Goal: Information Seeking & Learning: Compare options

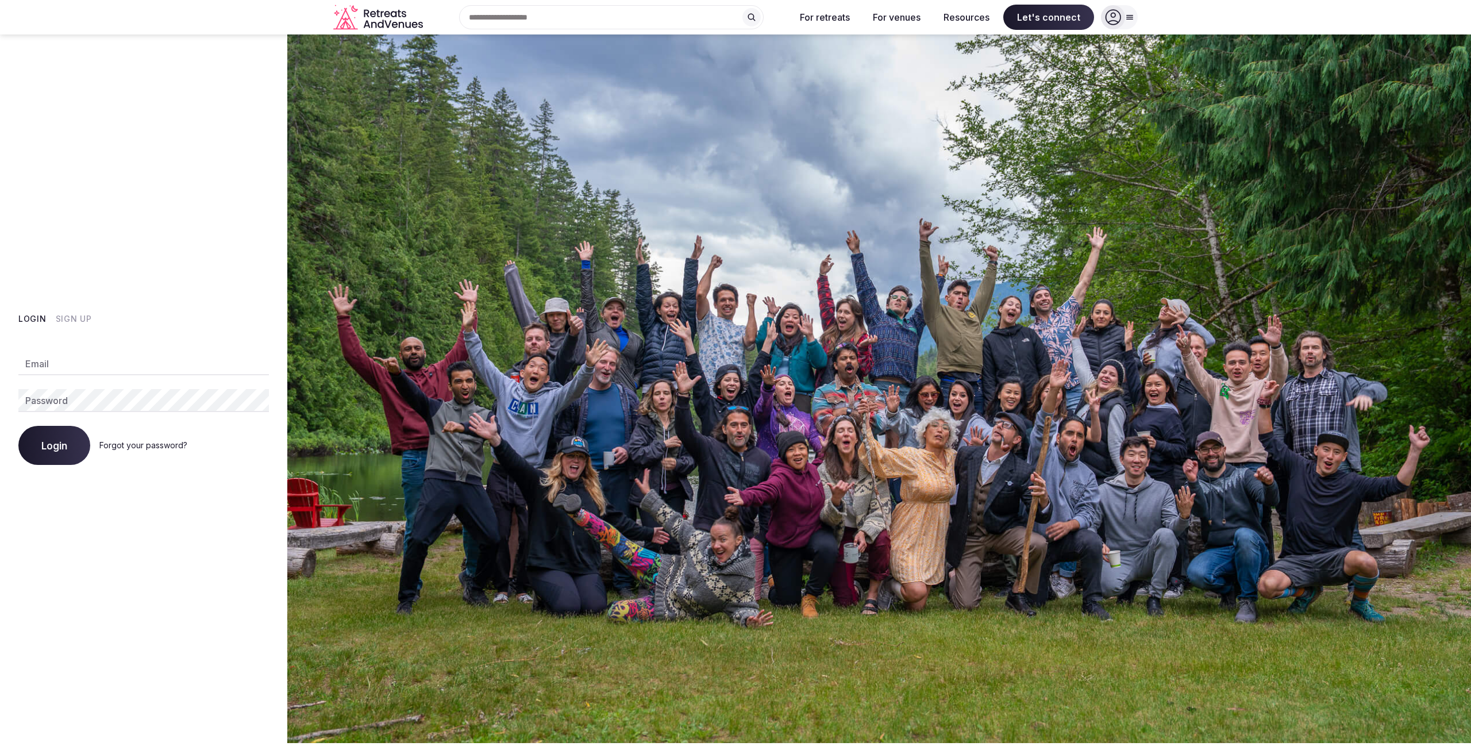
click at [123, 361] on input "Email" at bounding box center [143, 363] width 251 height 23
click at [253, 743] on com-1password-button at bounding box center [735, 743] width 1471 height 0
type input "**********"
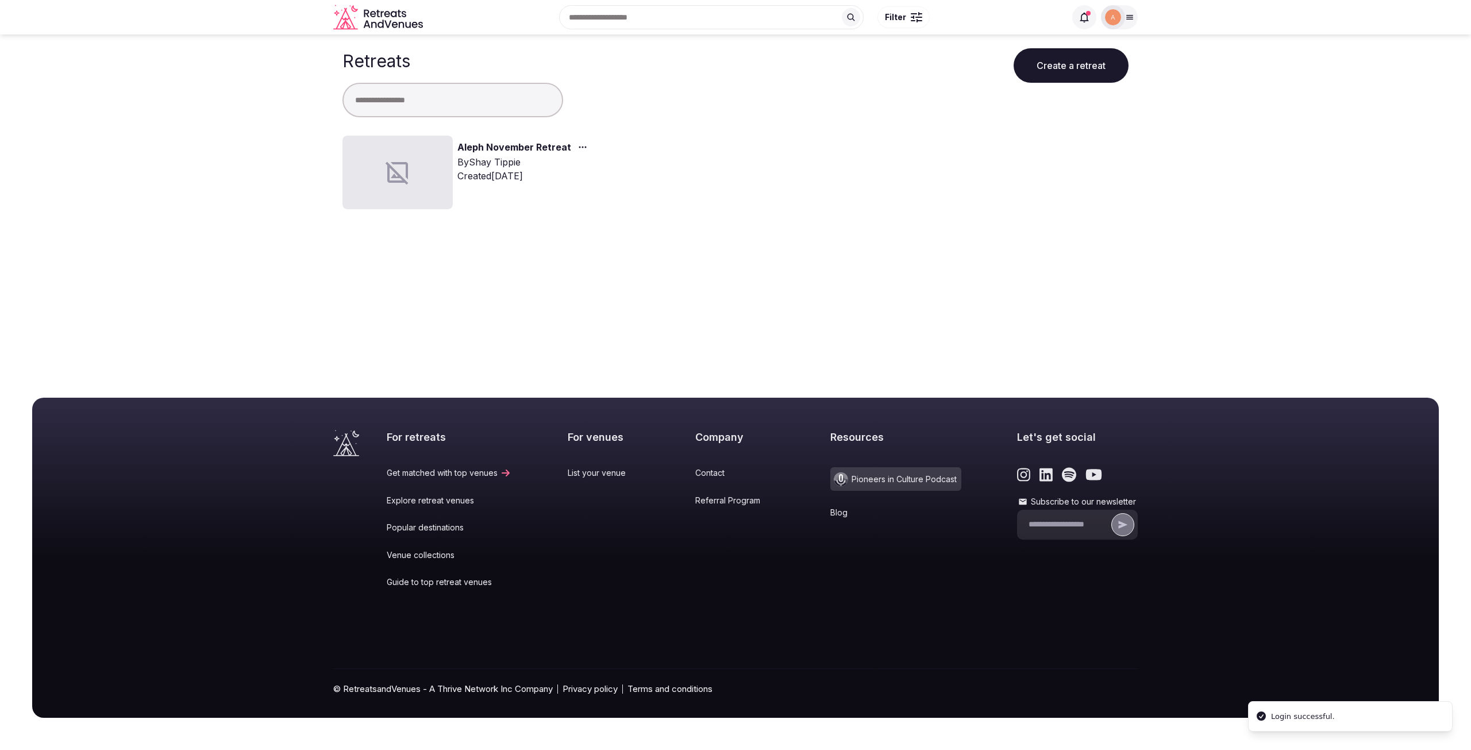
click at [417, 170] on div at bounding box center [397, 173] width 110 height 74
click at [520, 143] on link "Aleph November Retreat" at bounding box center [514, 147] width 114 height 15
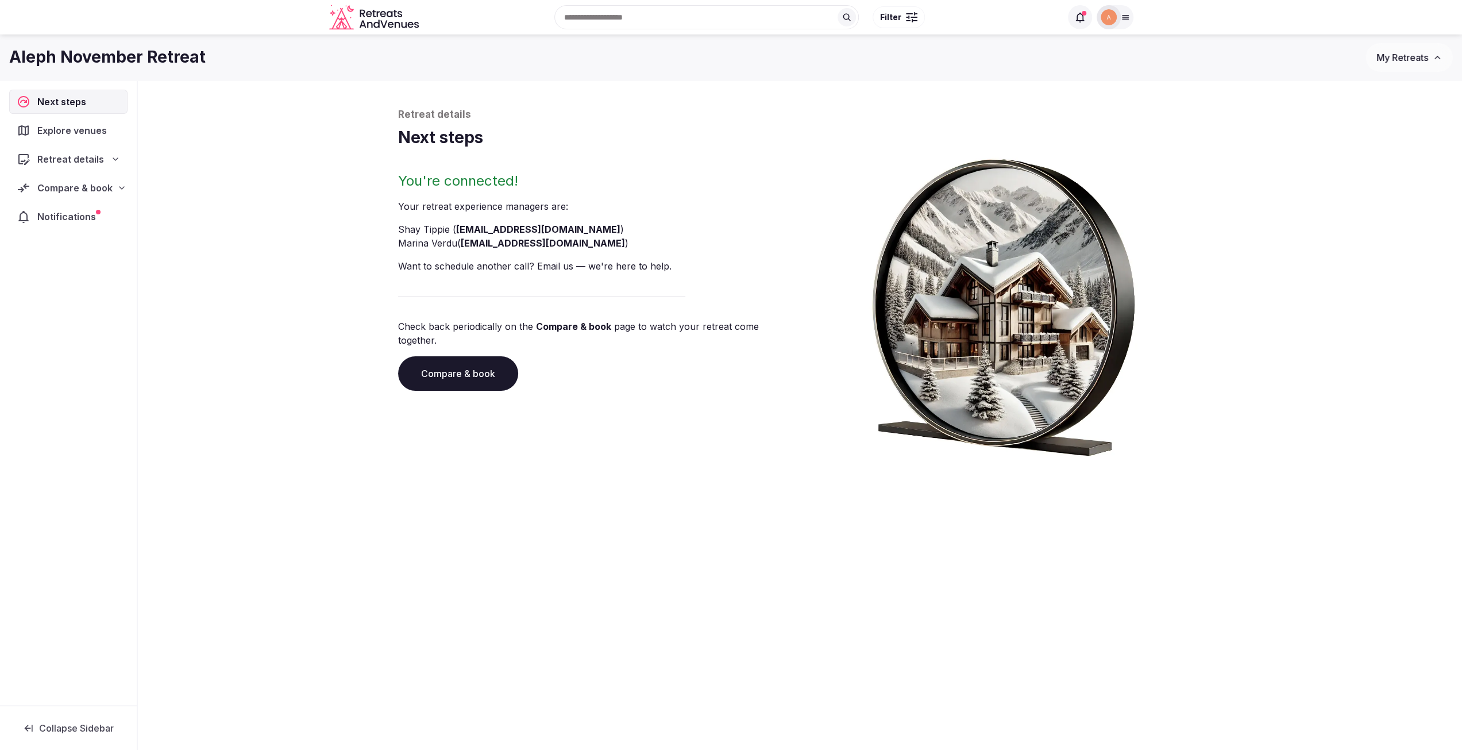
click at [88, 155] on span "Retreat details" at bounding box center [70, 159] width 67 height 14
click at [53, 280] on div "Compare & book" at bounding box center [68, 291] width 118 height 24
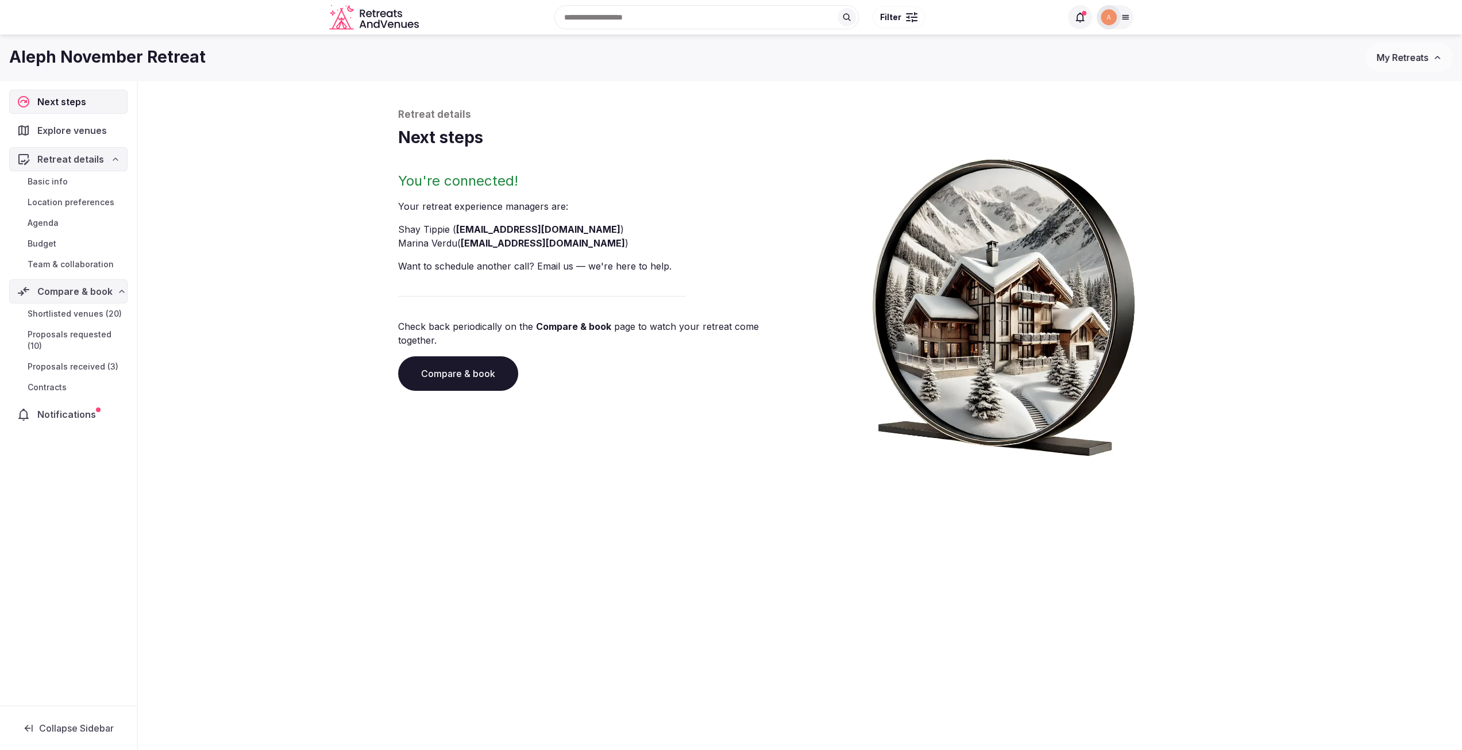
click at [71, 365] on span "Proposals received (3)" at bounding box center [73, 366] width 91 height 11
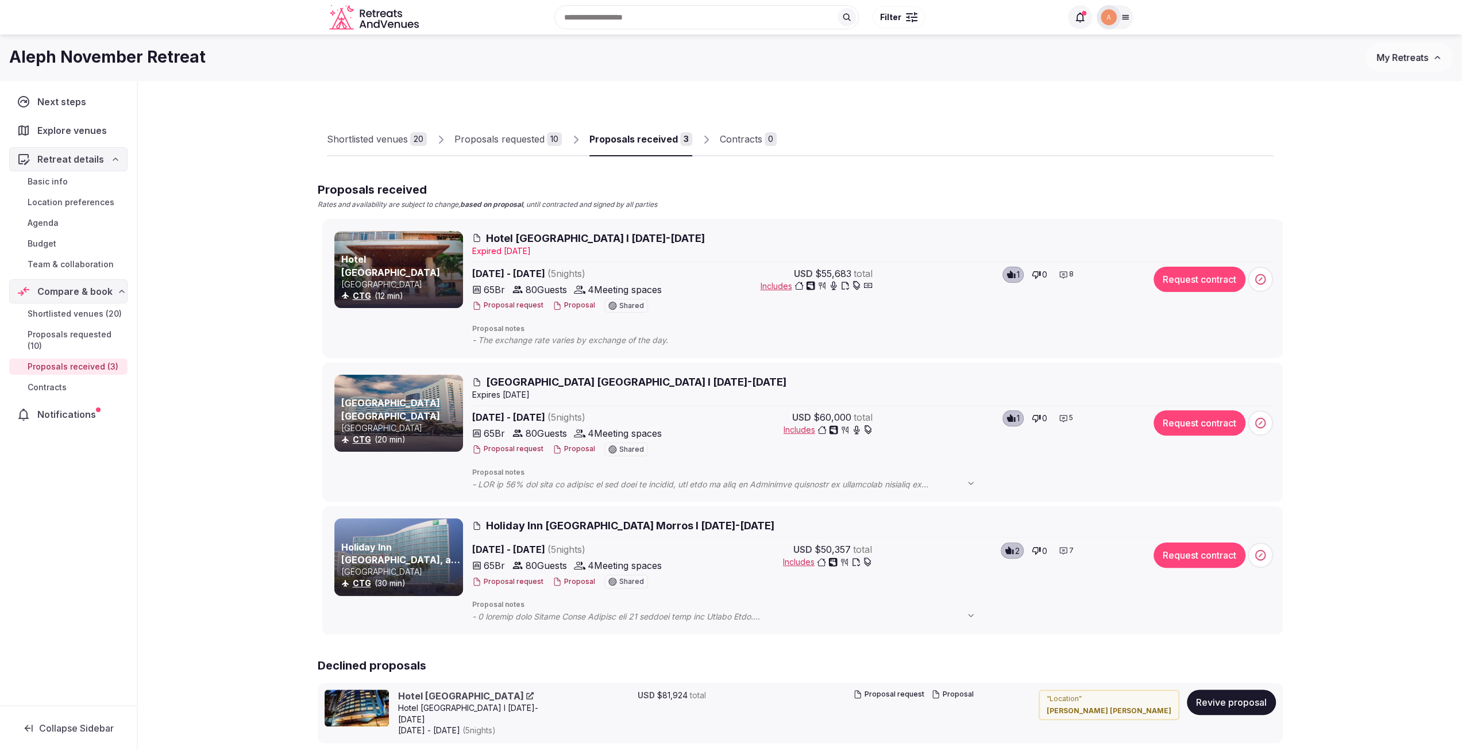
click at [590, 386] on span "[GEOGRAPHIC_DATA] [GEOGRAPHIC_DATA] I [DATE]-[DATE]" at bounding box center [636, 382] width 301 height 14
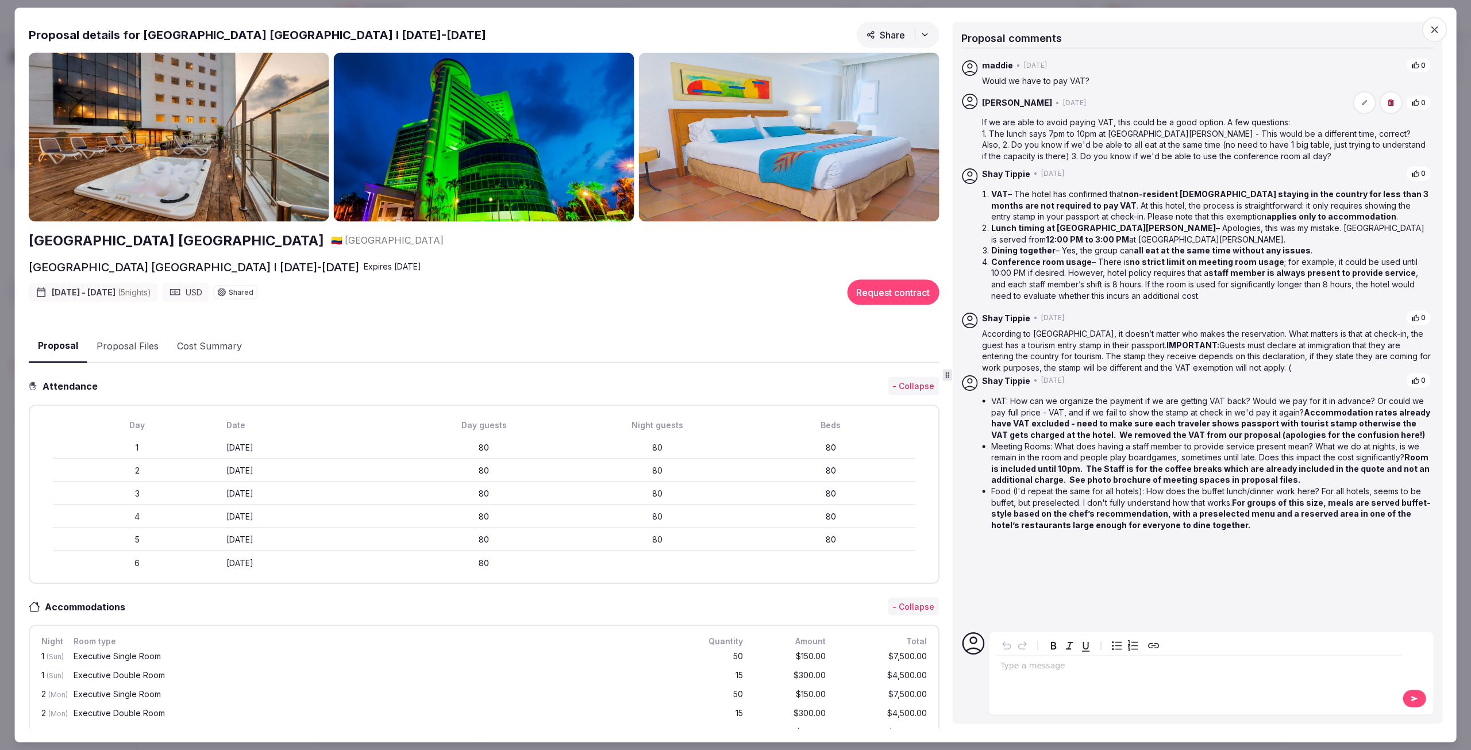
click at [1431, 28] on icon "button" at bounding box center [1433, 29] width 11 height 11
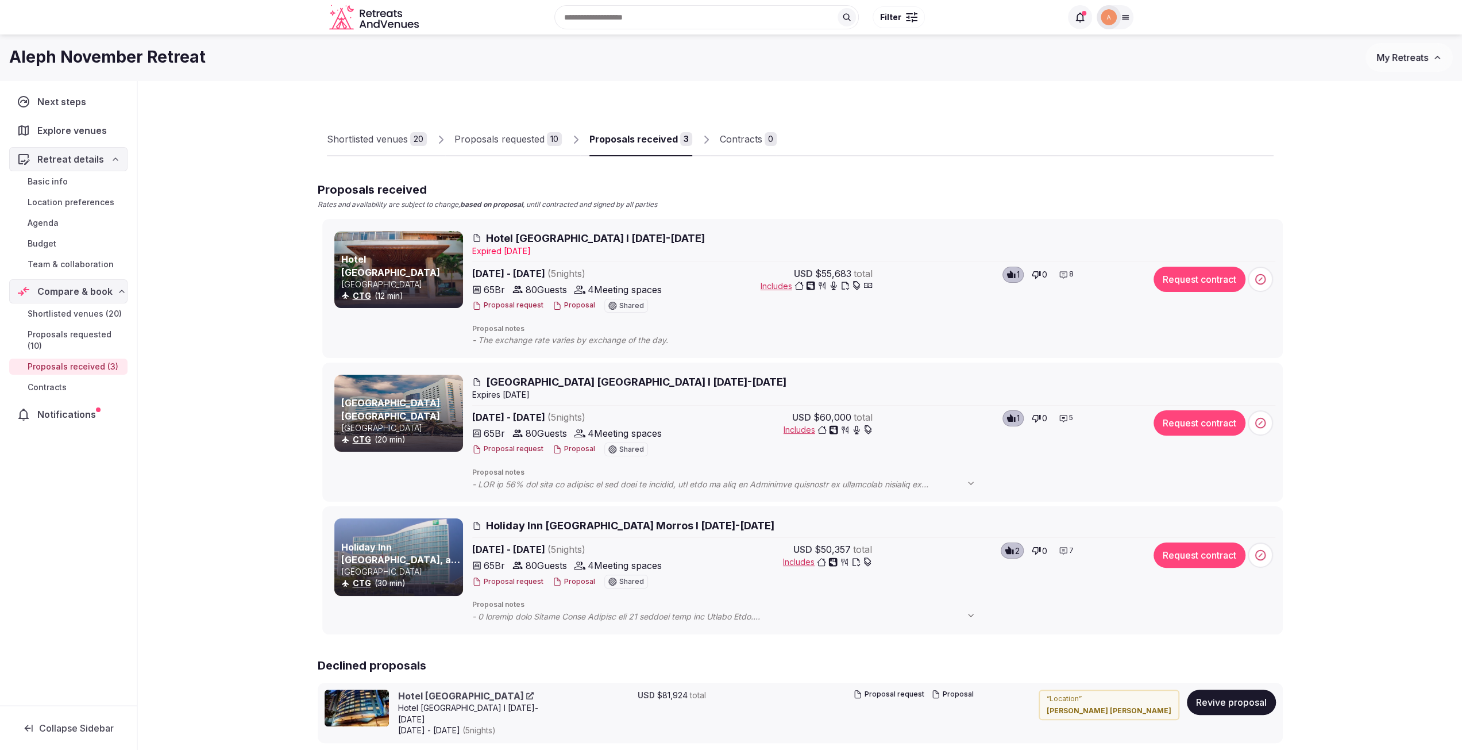
click at [960, 480] on span at bounding box center [729, 484] width 515 height 11
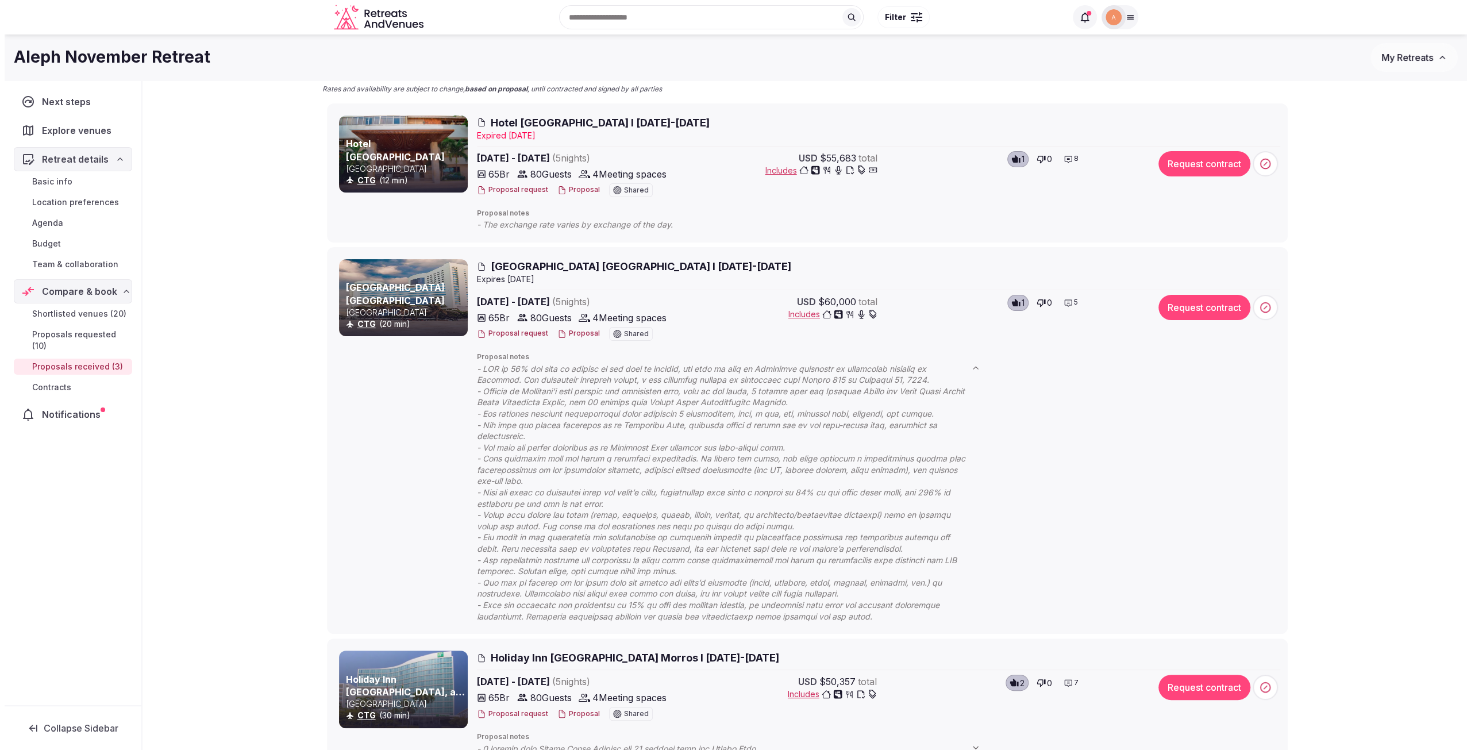
scroll to position [287, 0]
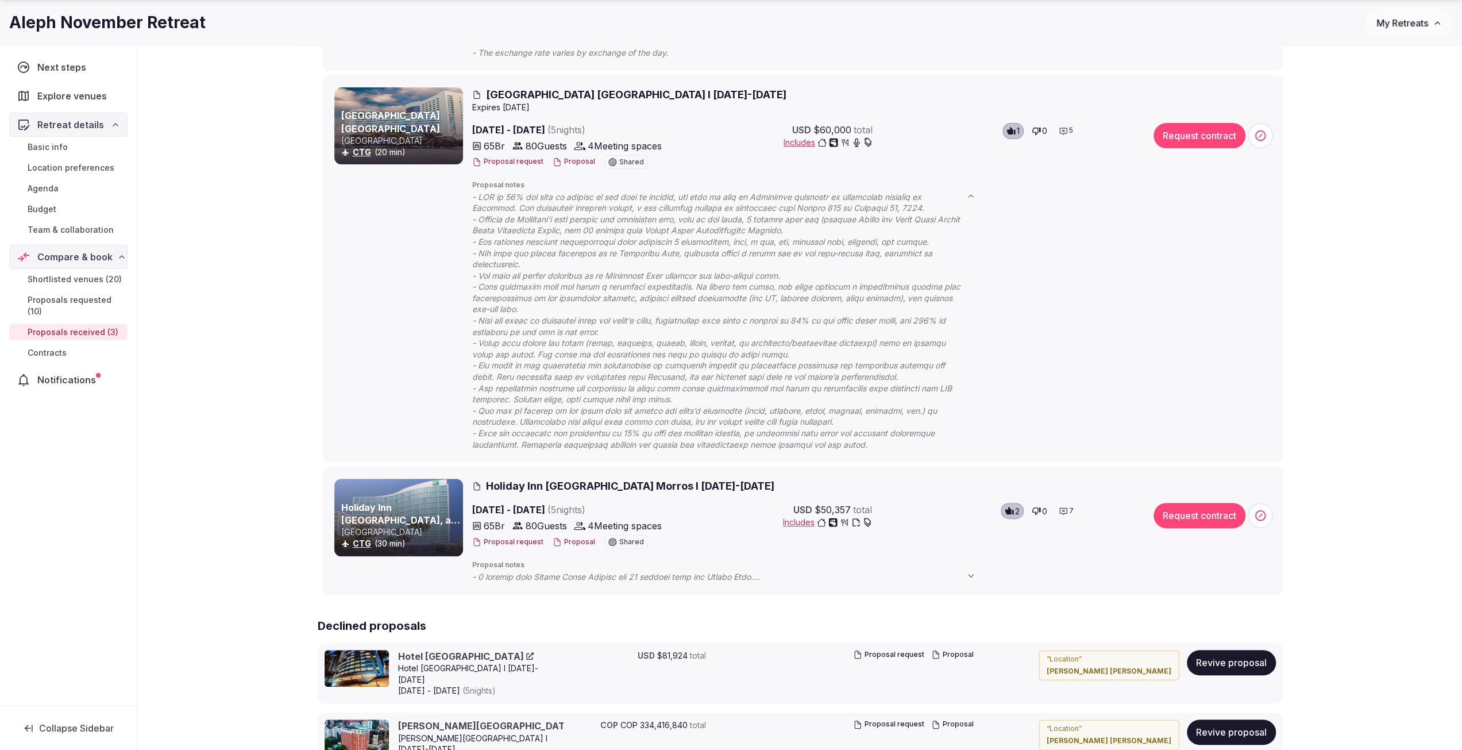
click at [541, 491] on span "Holiday Inn [GEOGRAPHIC_DATA] Morros I [DATE]-[DATE]" at bounding box center [630, 486] width 288 height 14
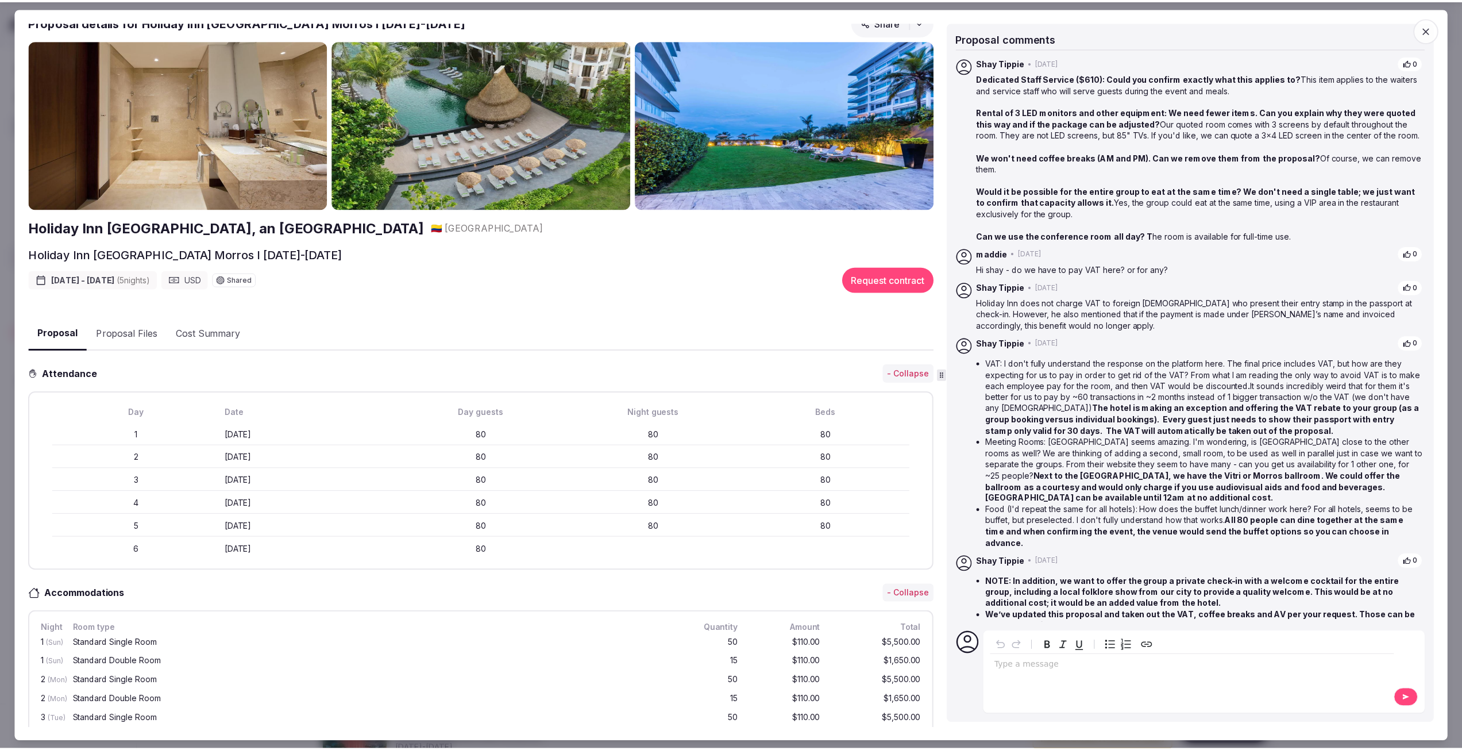
scroll to position [0, 0]
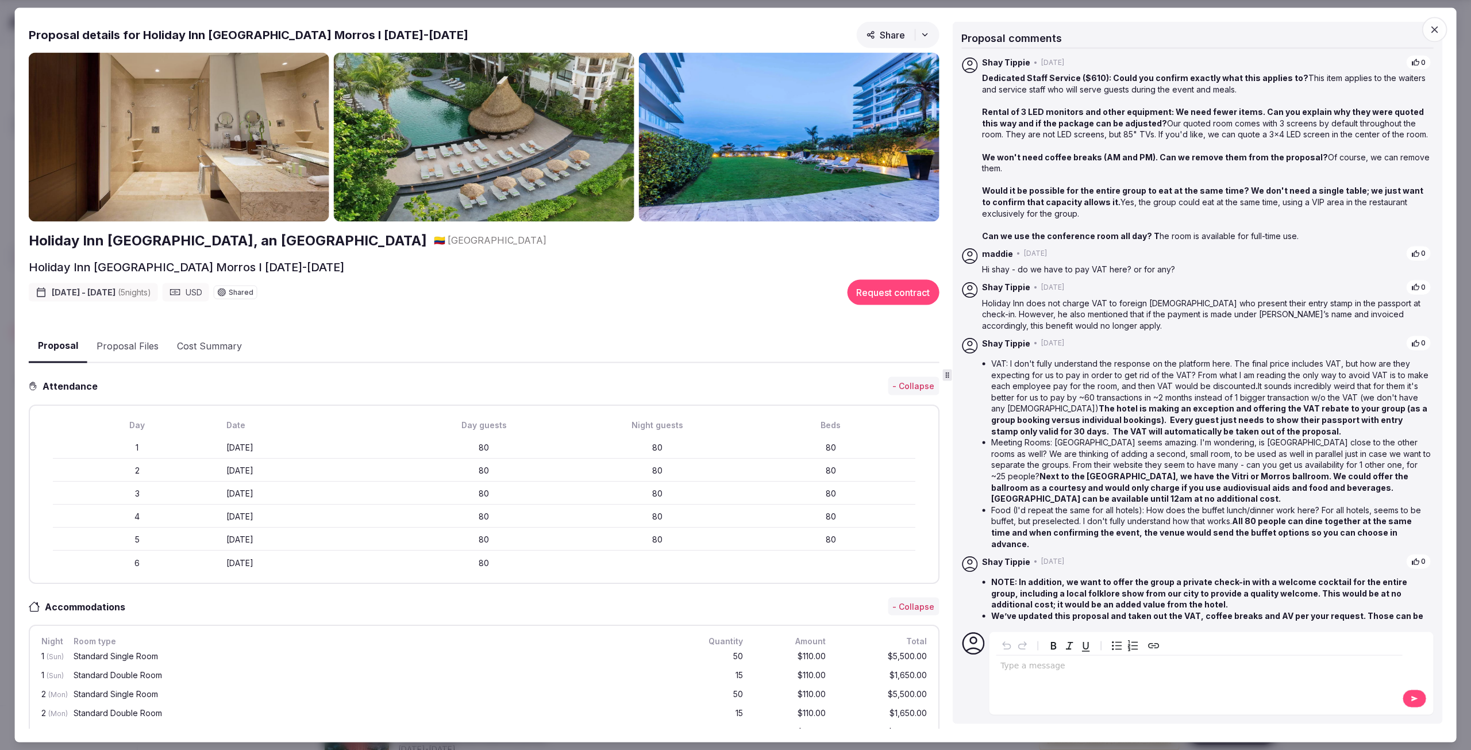
click at [1434, 26] on icon "button" at bounding box center [1433, 29] width 11 height 11
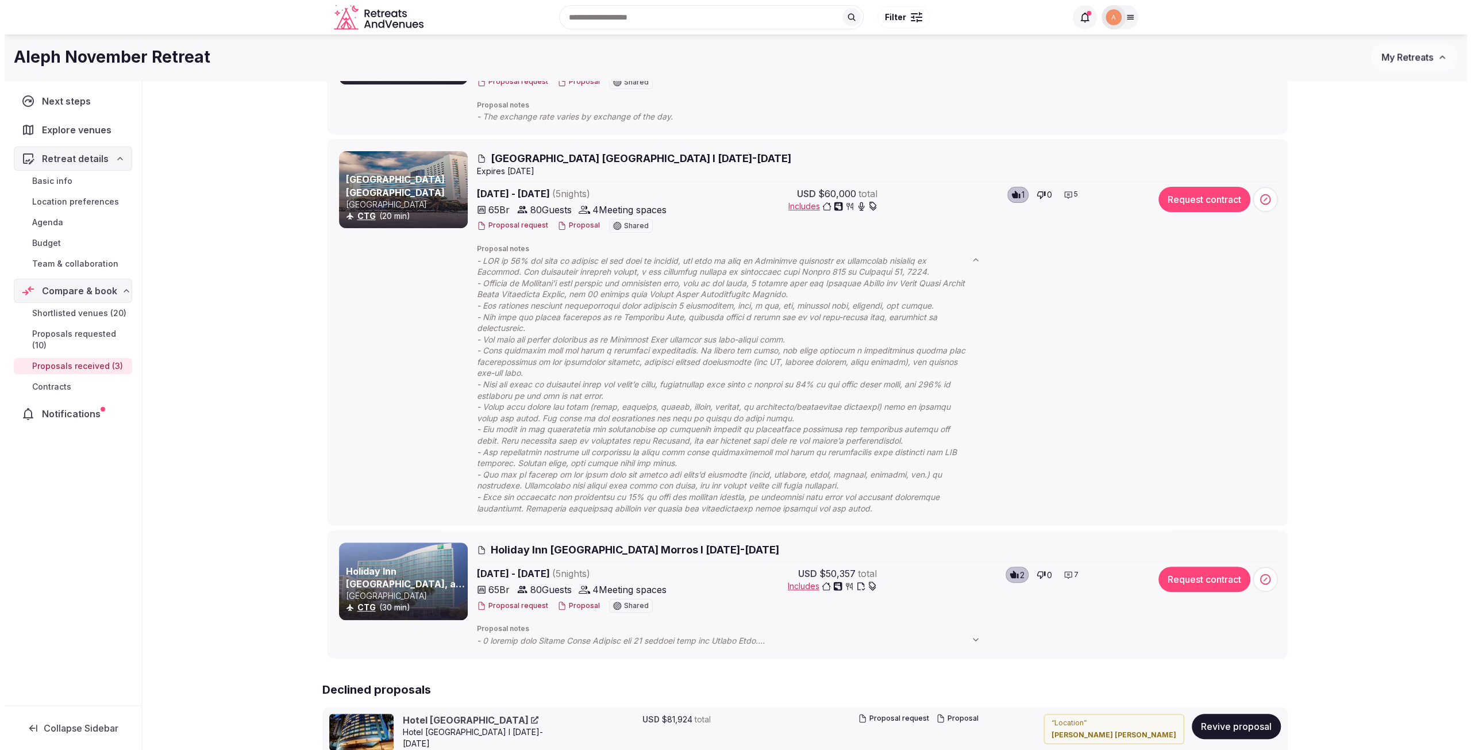
scroll to position [172, 0]
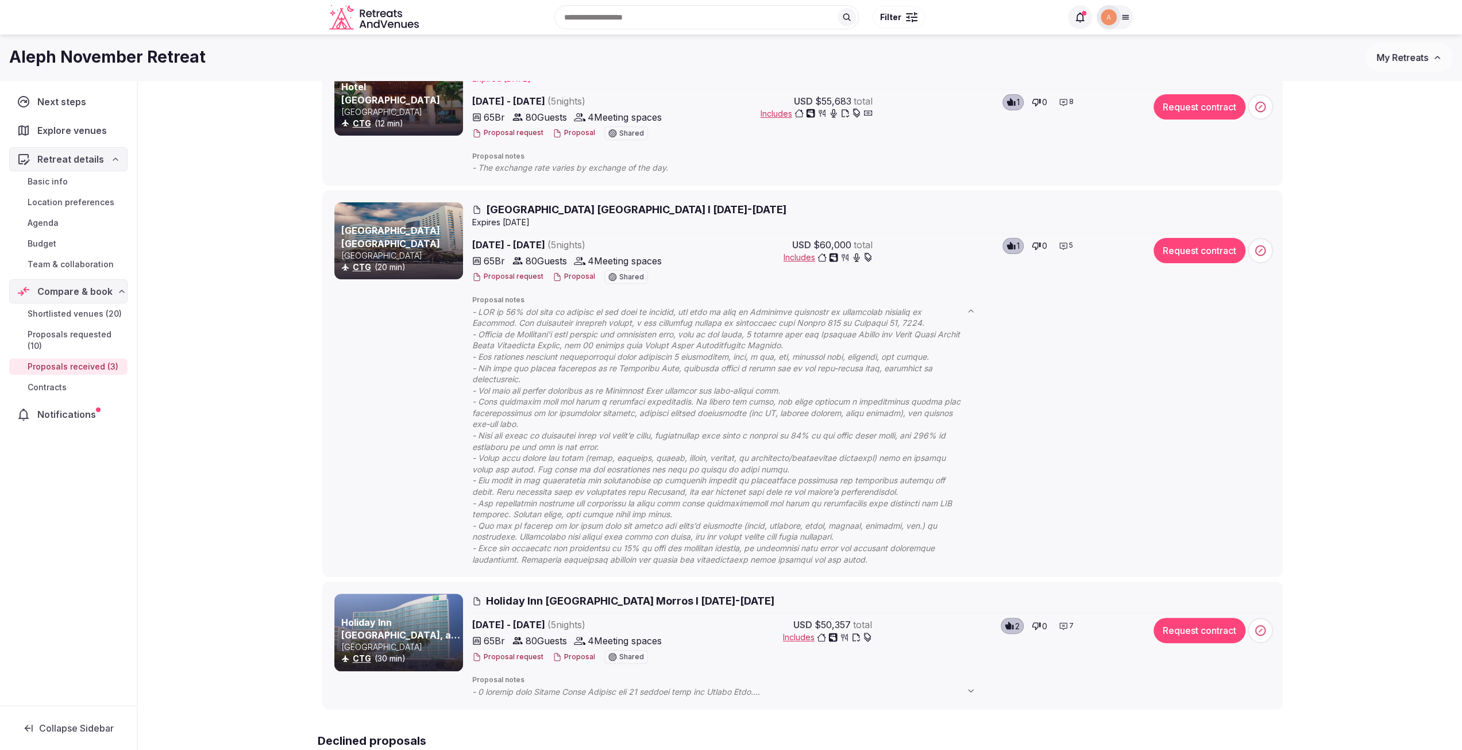
click at [611, 215] on span "[GEOGRAPHIC_DATA] [GEOGRAPHIC_DATA] I [DATE]-[DATE]" at bounding box center [636, 209] width 301 height 14
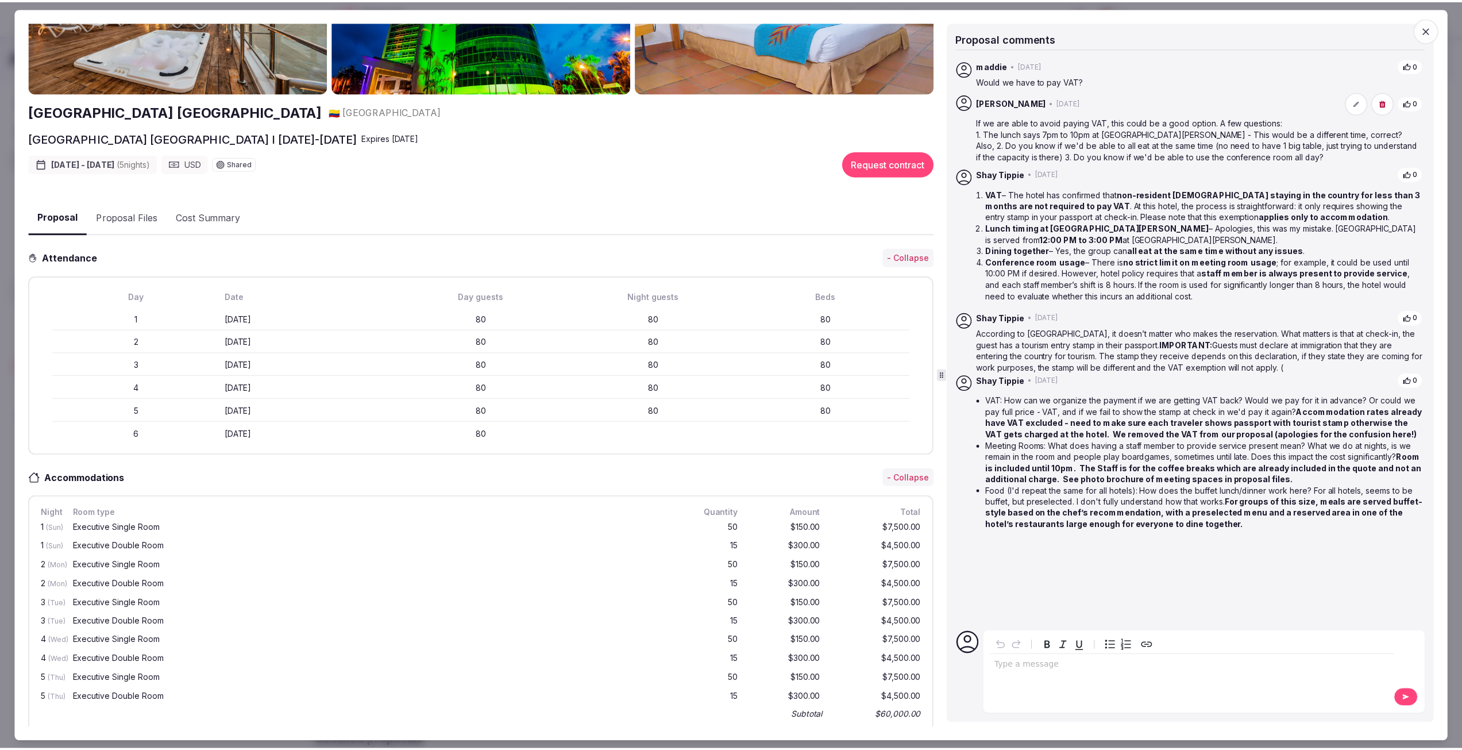
scroll to position [0, 0]
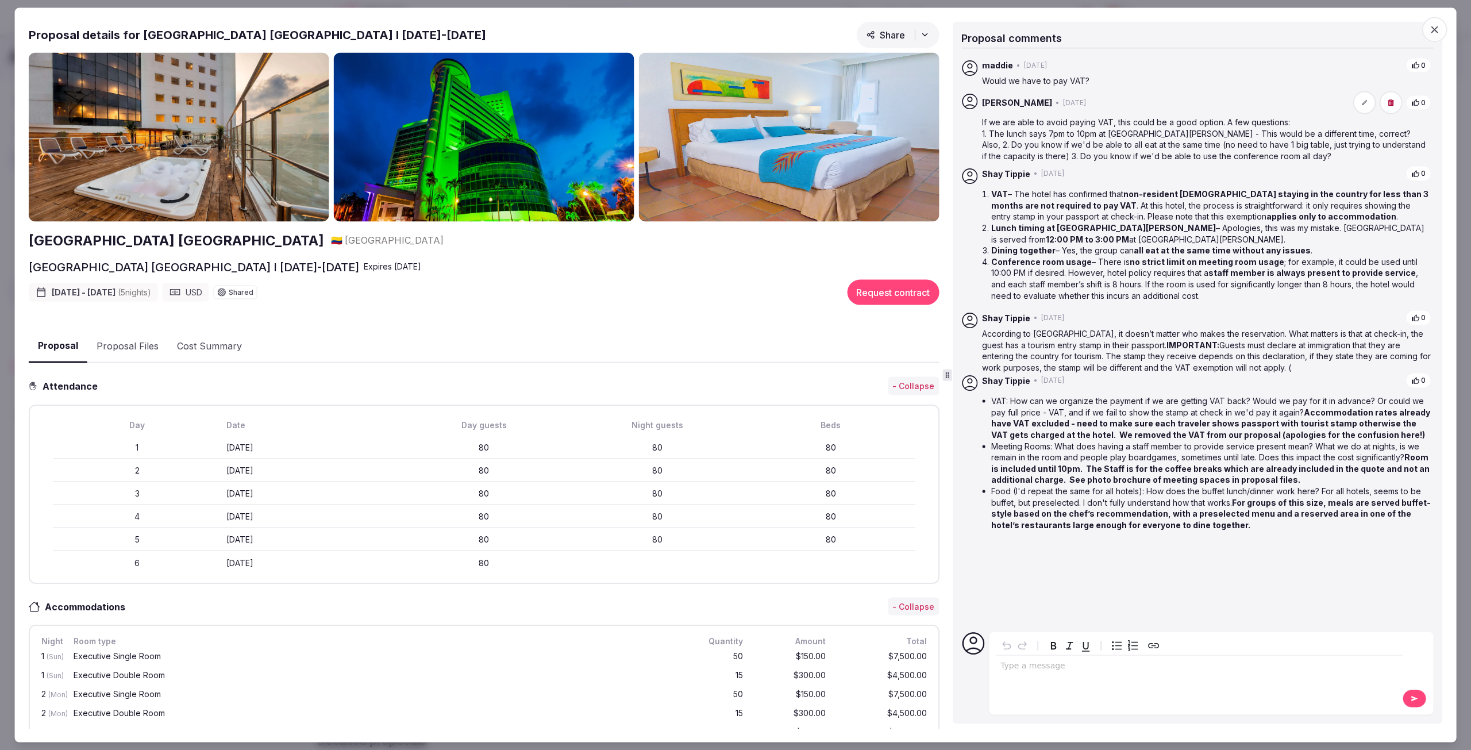
click at [146, 337] on button "Proposal Files" at bounding box center [127, 345] width 80 height 33
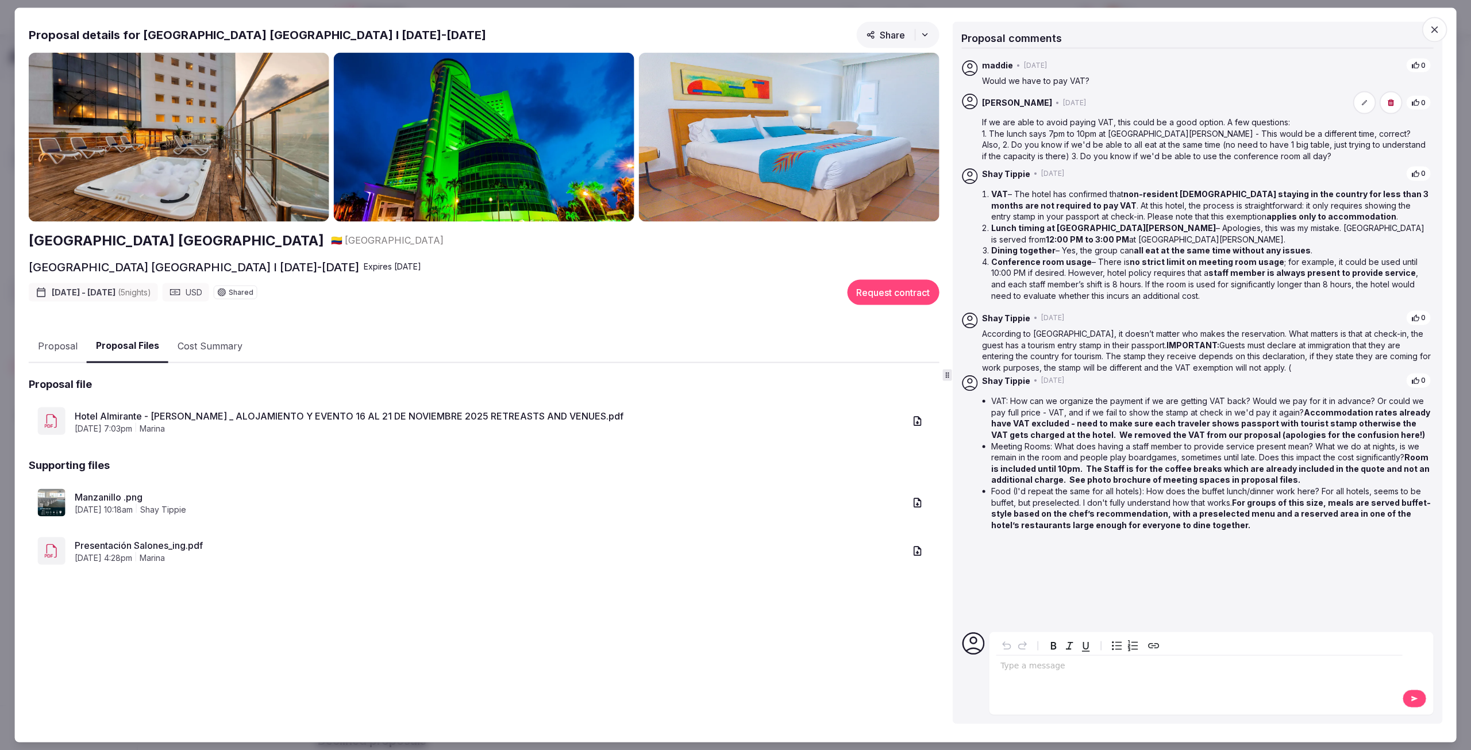
click at [100, 538] on link "Presentación Salones_ing.pdf" at bounding box center [490, 545] width 830 height 14
click at [234, 415] on link "Hotel Almirante - [PERSON_NAME] _ ALOJAMIENTO Y EVENTO 16 AL 21 DE NOVIEMBRE 20…" at bounding box center [490, 416] width 830 height 14
click at [1431, 26] on icon "button" at bounding box center [1433, 29] width 11 height 11
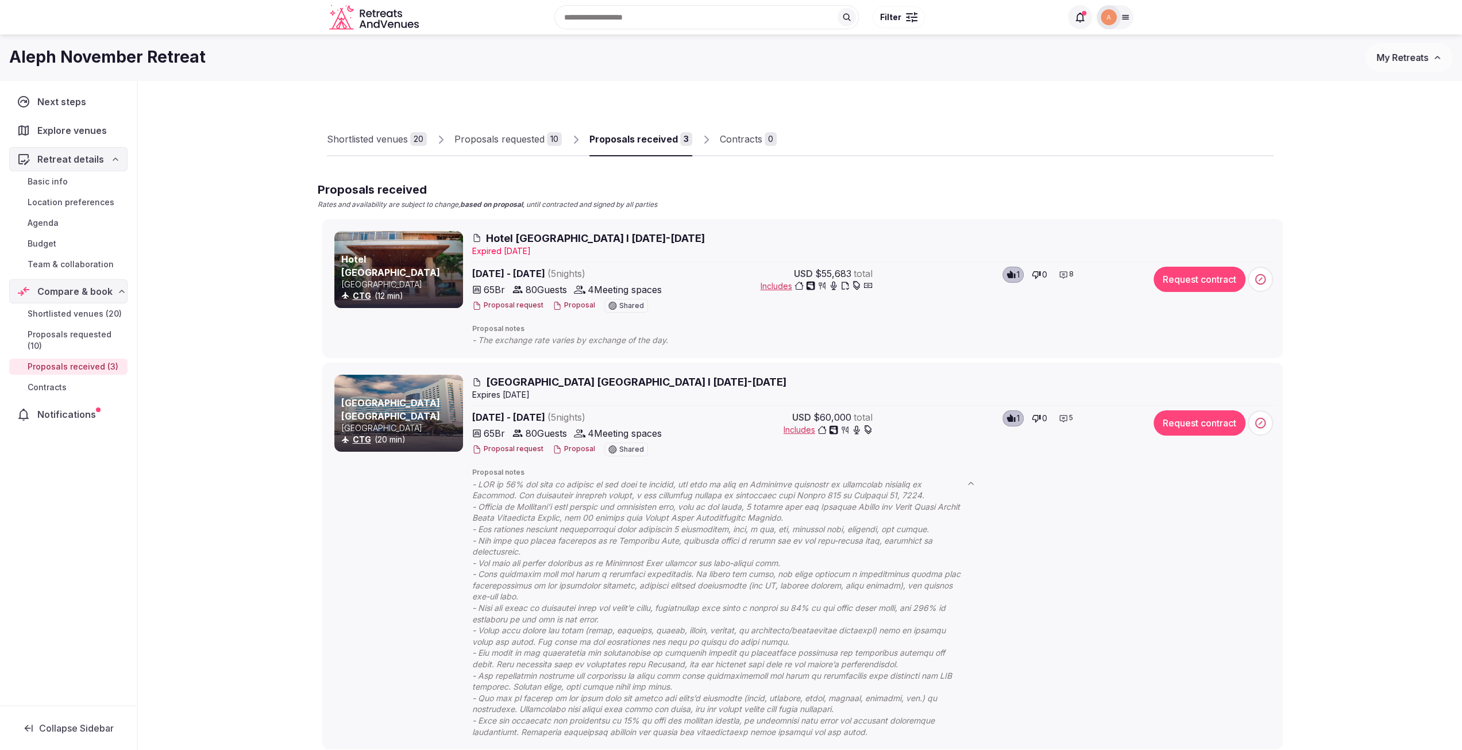
click at [565, 238] on span "Hotel [GEOGRAPHIC_DATA] I [DATE]-[DATE]" at bounding box center [595, 238] width 219 height 14
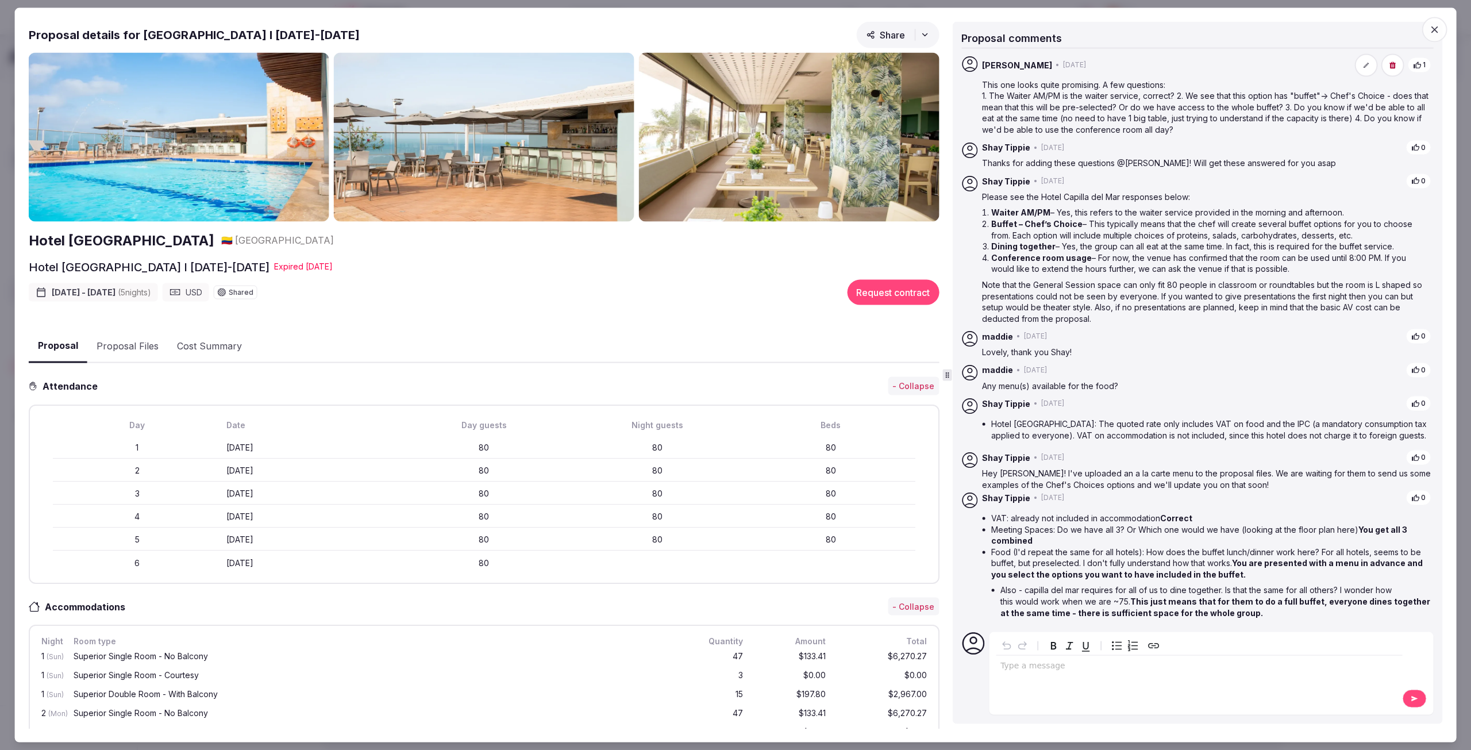
click at [1432, 32] on icon "button" at bounding box center [1434, 29] width 7 height 7
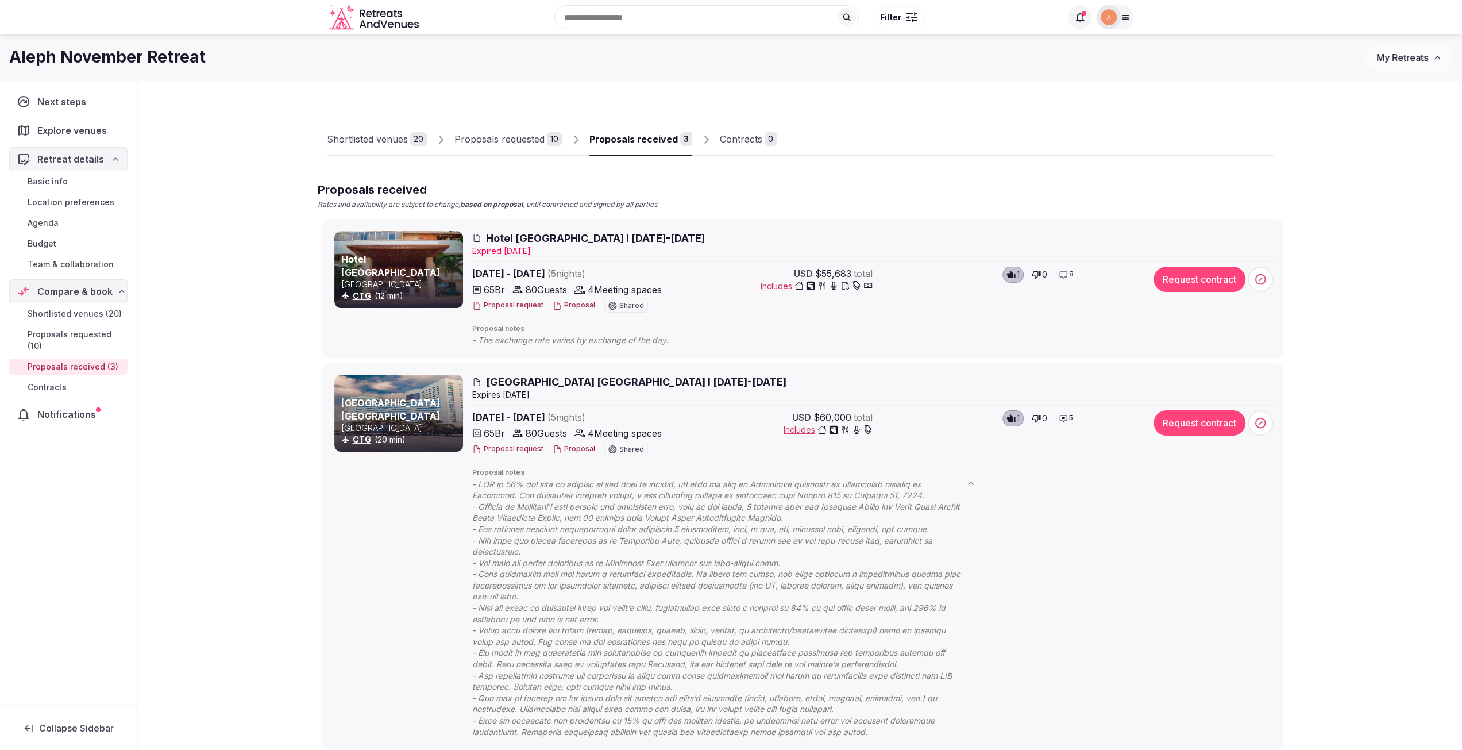
click at [629, 384] on span "[GEOGRAPHIC_DATA] [GEOGRAPHIC_DATA] I [DATE]-[DATE]" at bounding box center [636, 382] width 301 height 14
